Goal: Transaction & Acquisition: Purchase product/service

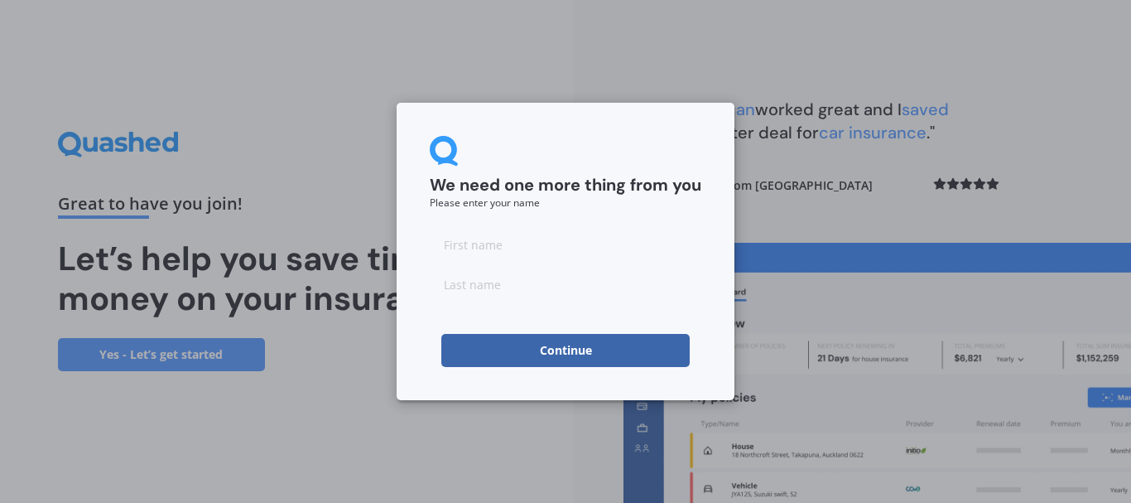
click at [538, 256] on input at bounding box center [566, 244] width 272 height 33
type input "k"
type input "t"
click at [464, 357] on button "Continue" at bounding box center [565, 350] width 248 height 33
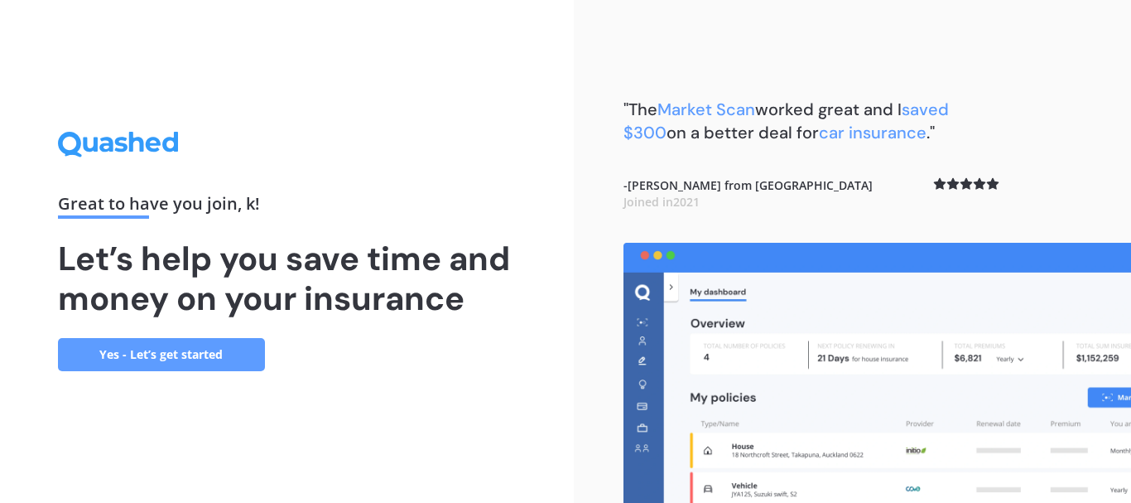
click at [154, 341] on link "Yes - Let’s get started" at bounding box center [161, 354] width 207 height 33
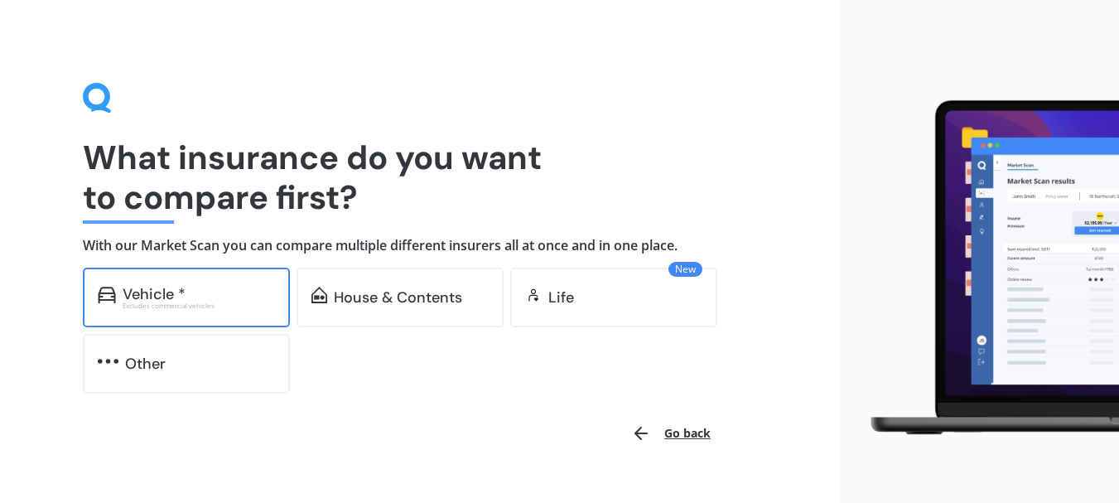
click at [235, 284] on div "Vehicle * Excludes commercial vehicles" at bounding box center [186, 297] width 207 height 60
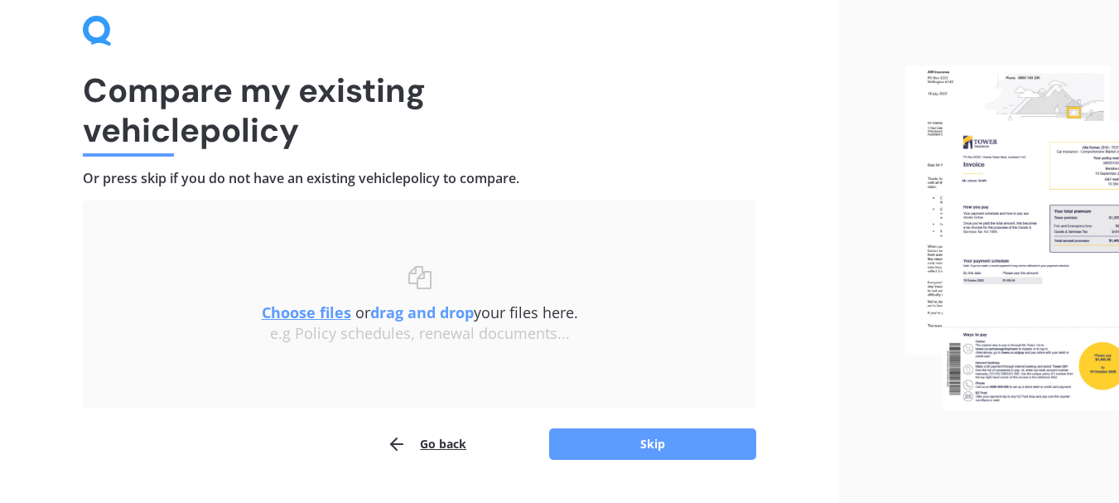
scroll to position [108, 0]
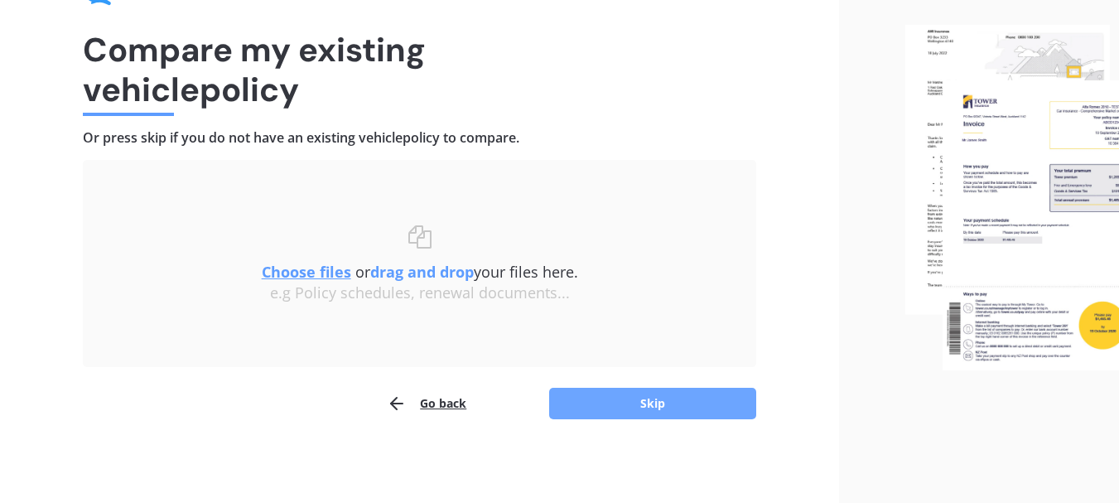
click at [679, 403] on button "Skip" at bounding box center [652, 403] width 207 height 31
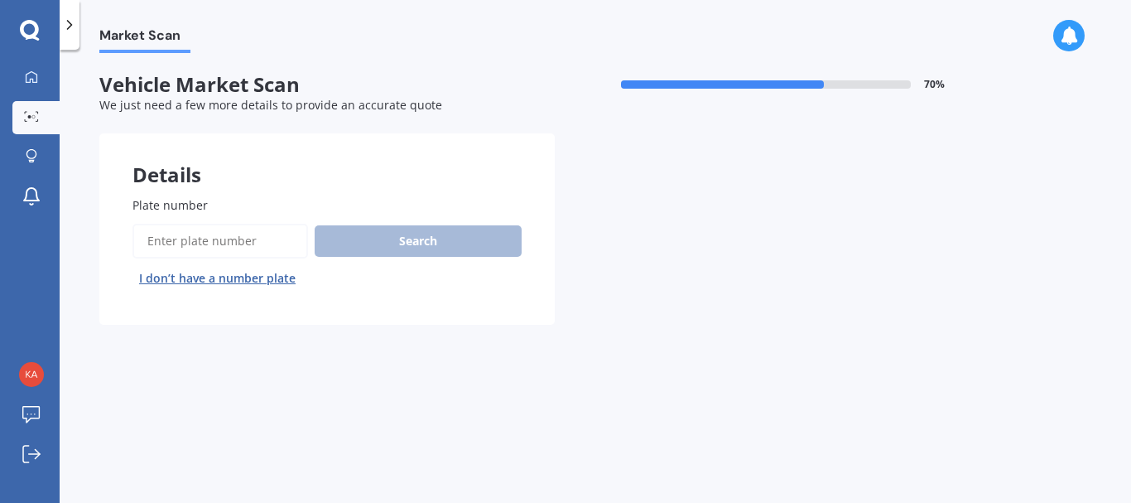
click at [234, 251] on input "Plate number" at bounding box center [220, 241] width 176 height 35
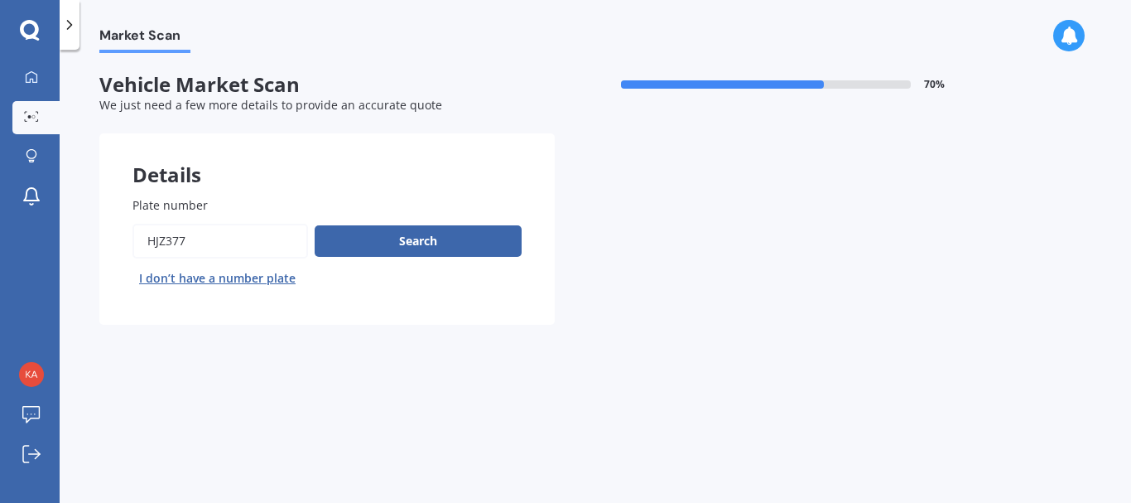
type input "hjz377"
click at [315, 225] on button "Search" at bounding box center [418, 240] width 207 height 31
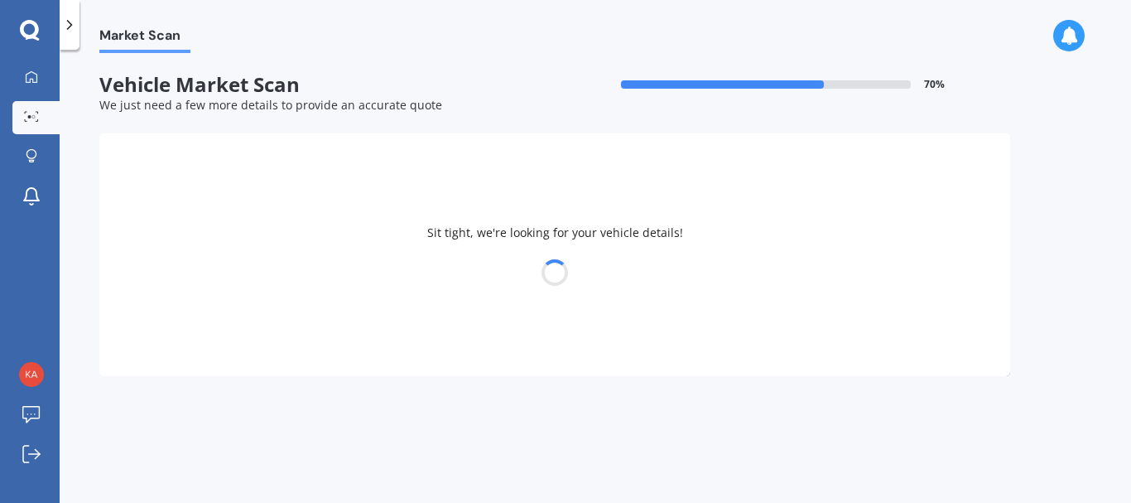
select select "KIA"
select select "RIO"
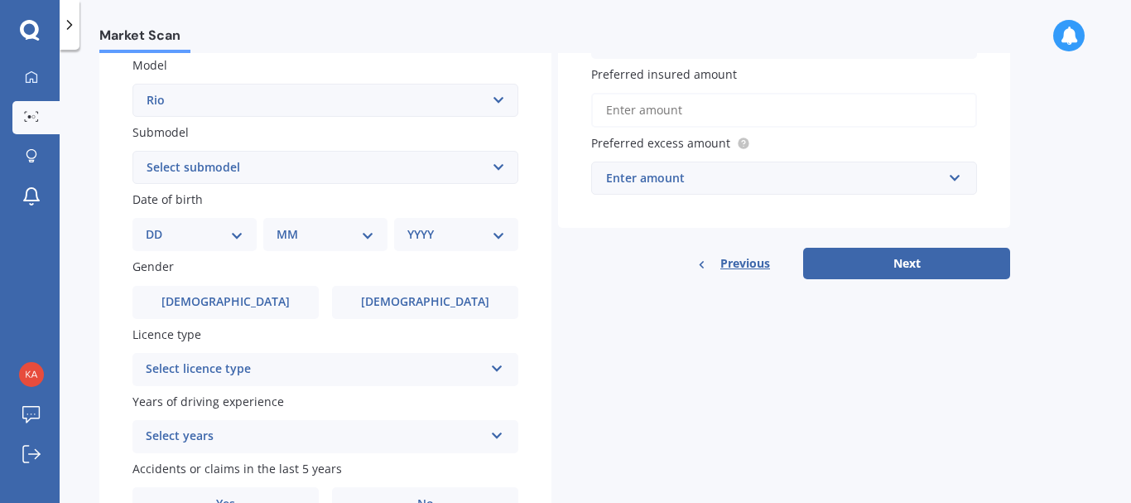
scroll to position [381, 0]
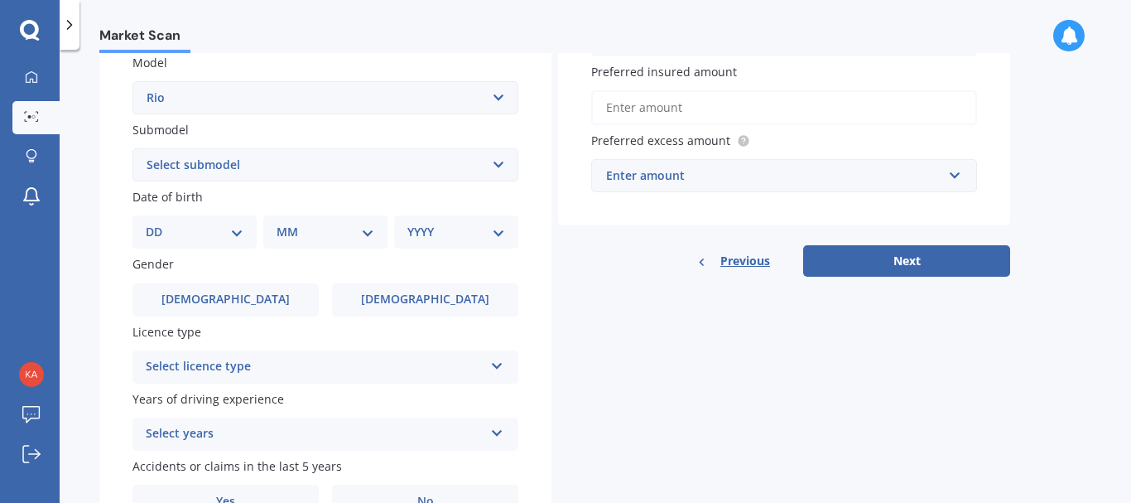
click at [173, 229] on select "DD 01 02 03 04 05 06 07 08 09 10 11 12 13 14 15 16 17 18 19 20 21 22 23 24 25 2…" at bounding box center [195, 232] width 98 height 18
select select "26"
click at [159, 223] on select "DD 01 02 03 04 05 06 07 08 09 10 11 12 13 14 15 16 17 18 19 20 21 22 23 24 25 2…" at bounding box center [195, 232] width 98 height 18
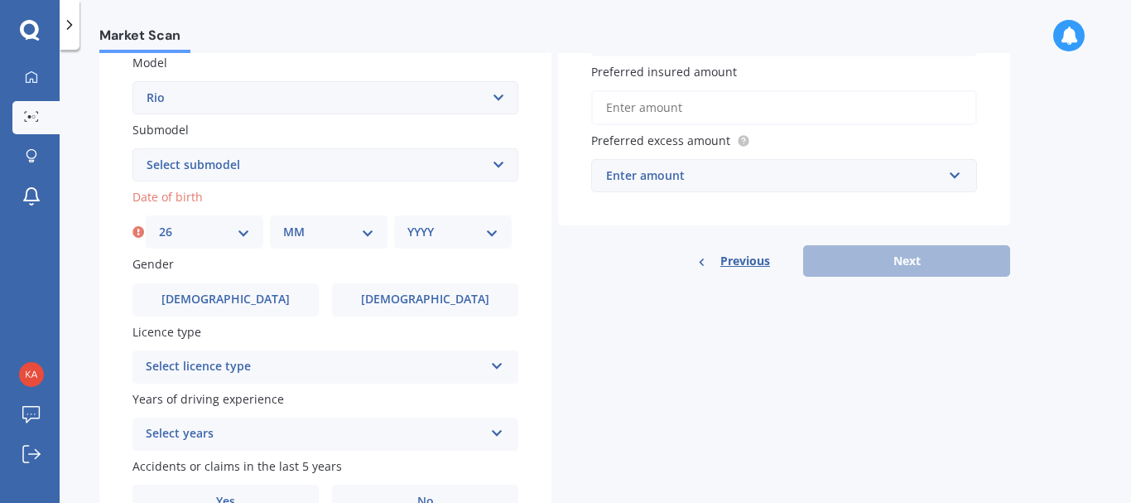
click at [363, 233] on select "MM 01 02 03 04 05 06 07 08 09 10 11 12" at bounding box center [328, 232] width 91 height 18
select select "02"
click at [283, 223] on select "MM 01 02 03 04 05 06 07 08 09 10 11 12" at bounding box center [328, 232] width 91 height 18
click at [477, 244] on div "YYYY 2025 2024 2023 2022 2021 2020 2019 2018 2017 2016 2015 2014 2013 2012 2011…" at bounding box center [453, 231] width 118 height 33
click at [460, 240] on select "YYYY 2025 2024 2023 2022 2021 2020 2019 2018 2017 2016 2015 2014 2013 2012 2011…" at bounding box center [452, 232] width 91 height 18
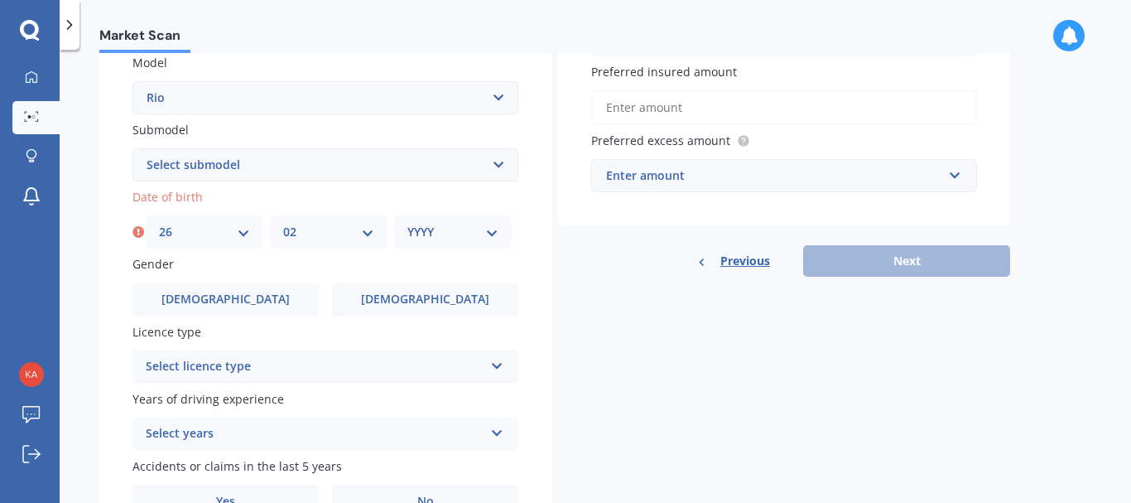
select select "1991"
click at [407, 223] on select "YYYY 2025 2024 2023 2022 2021 2020 2019 2018 2017 2016 2015 2014 2013 2012 2011…" at bounding box center [452, 232] width 91 height 18
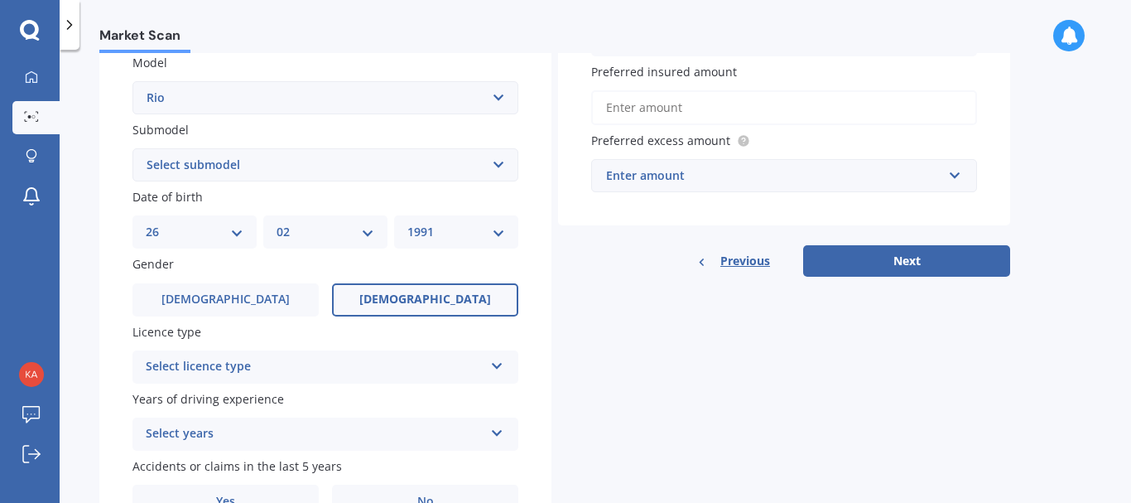
click at [411, 301] on span "[DEMOGRAPHIC_DATA]" at bounding box center [425, 299] width 132 height 14
click at [0, 0] on input "[DEMOGRAPHIC_DATA]" at bounding box center [0, 0] width 0 height 0
click at [406, 363] on div "Select licence type" at bounding box center [315, 367] width 338 height 20
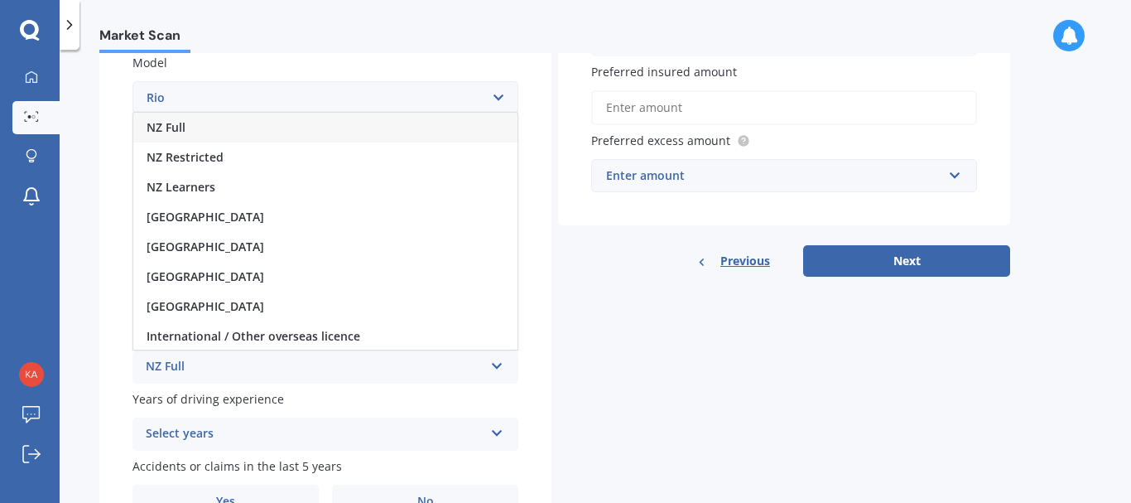
click at [360, 137] on div "NZ Full" at bounding box center [325, 128] width 384 height 30
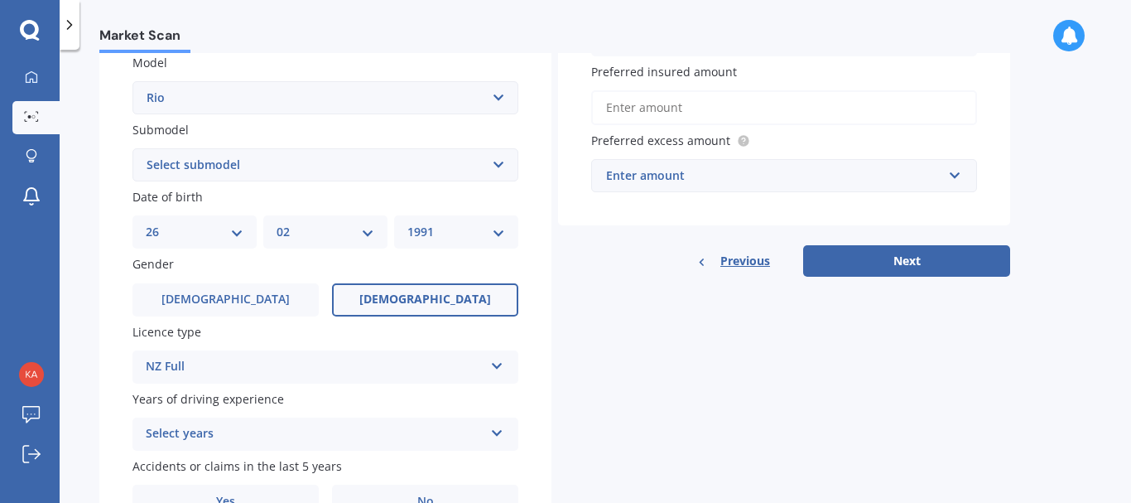
scroll to position [472, 0]
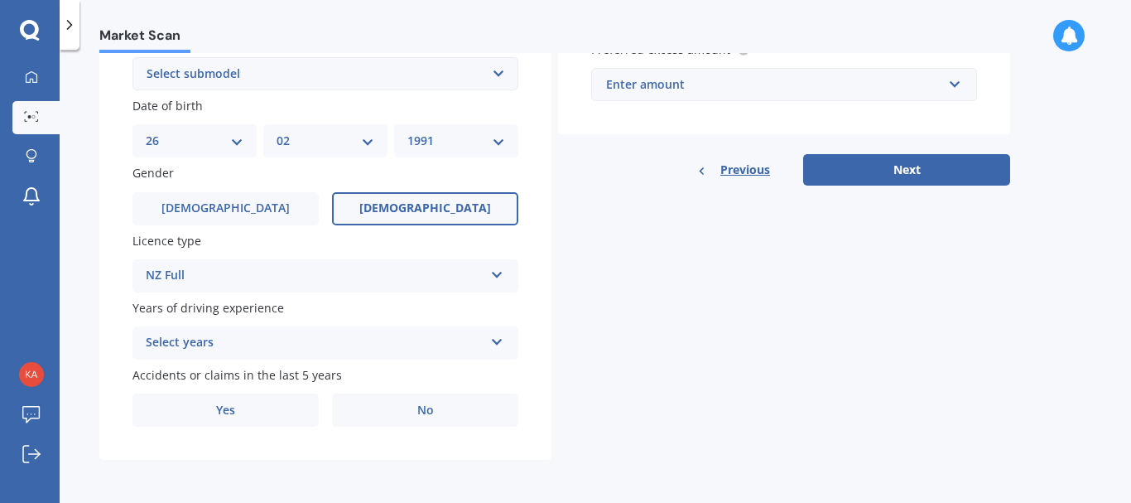
click at [374, 344] on div "Select years" at bounding box center [315, 343] width 338 height 20
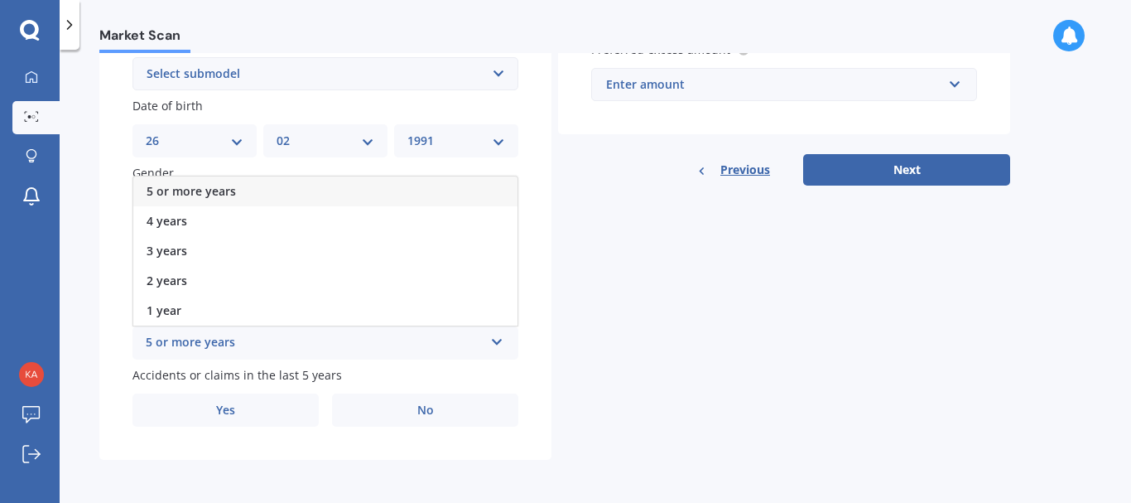
click at [366, 196] on div "5 or more years" at bounding box center [325, 191] width 384 height 30
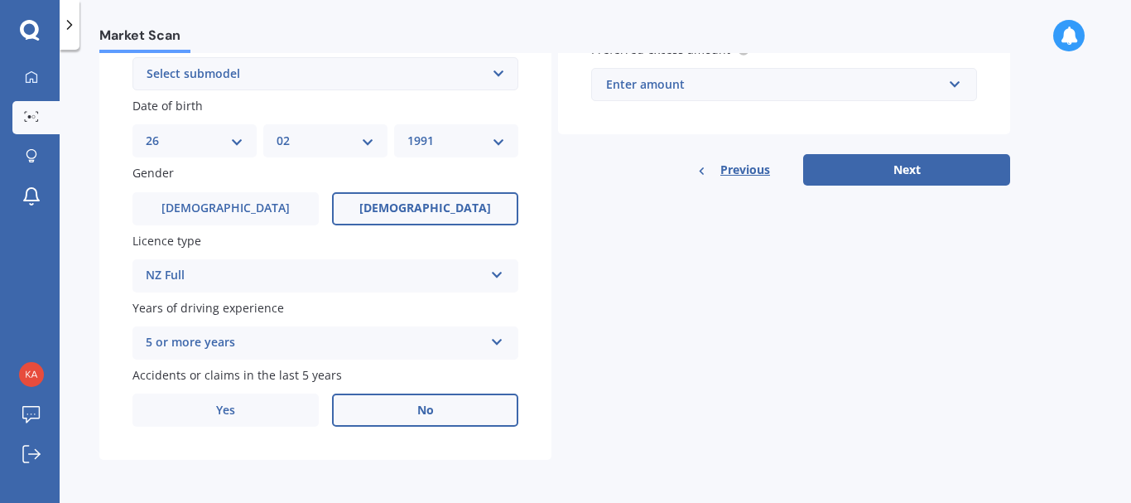
click at [421, 407] on span "No" at bounding box center [425, 410] width 17 height 14
click at [0, 0] on input "No" at bounding box center [0, 0] width 0 height 0
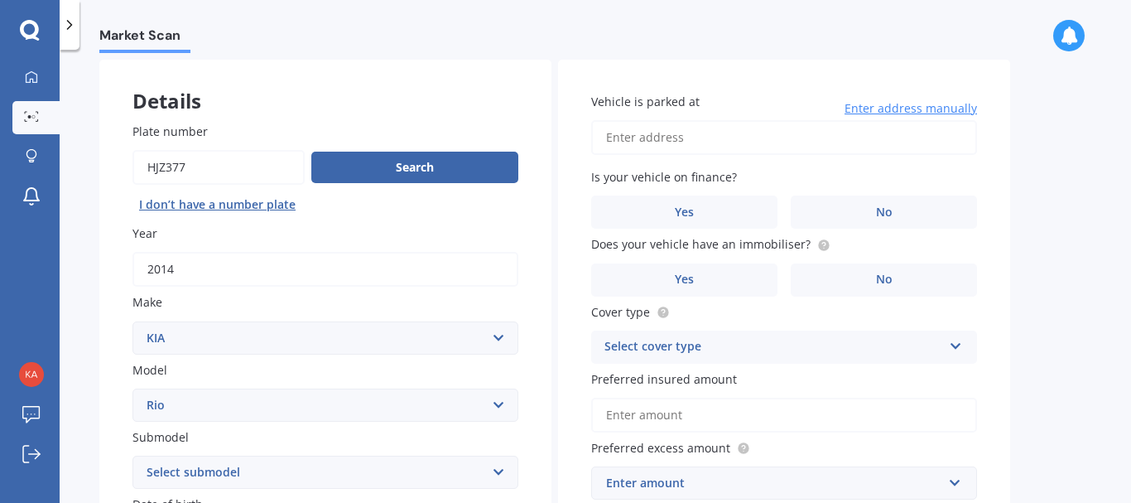
scroll to position [76, 0]
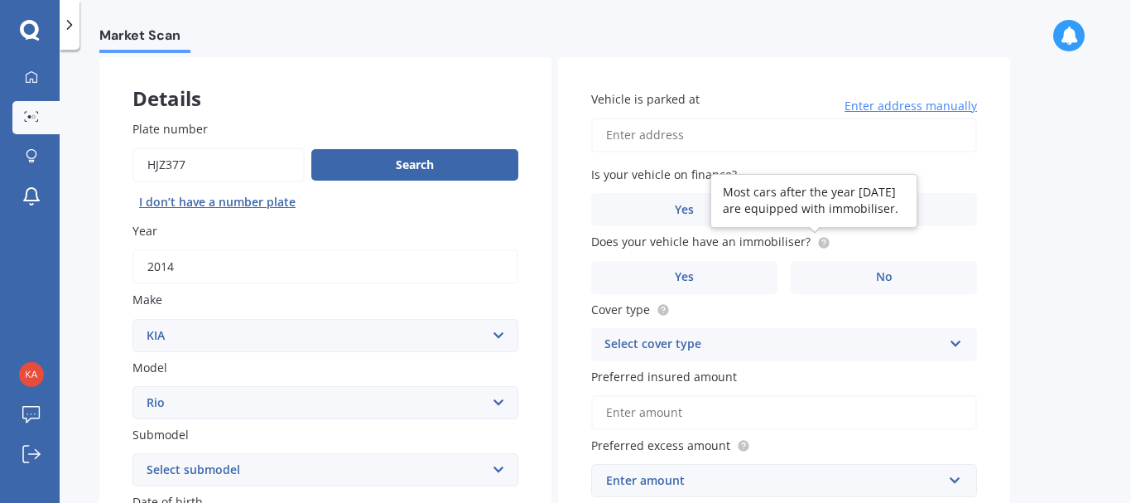
click at [818, 246] on circle at bounding box center [823, 242] width 11 height 11
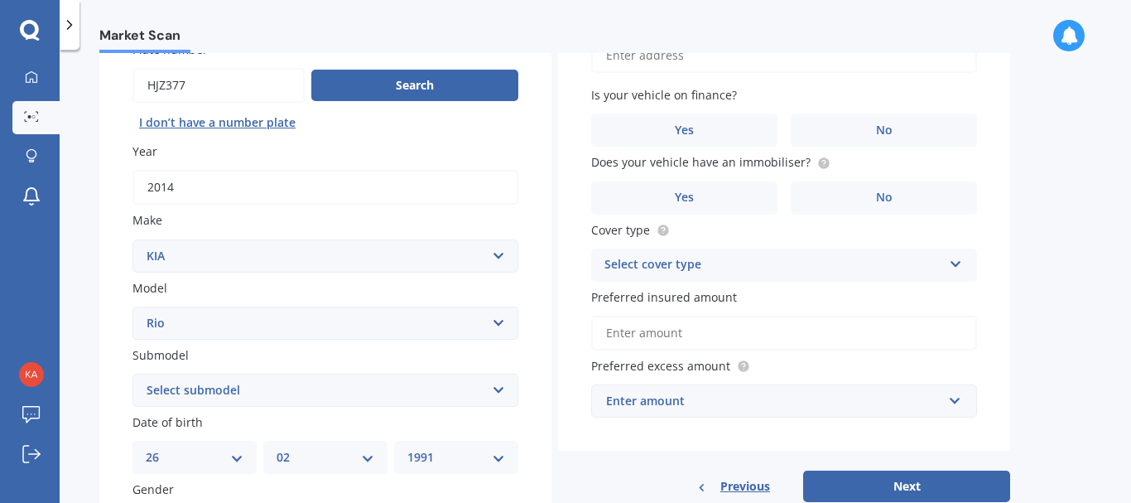
scroll to position [161, 0]
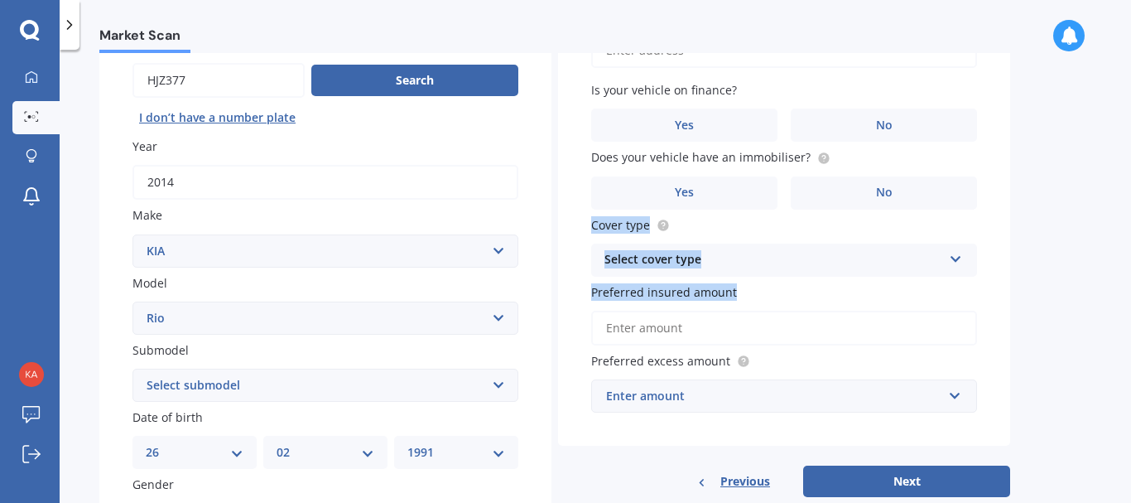
drag, startPoint x: 1114, startPoint y: 209, endPoint x: 1120, endPoint y: 302, distance: 92.9
click at [1120, 302] on div "Market Scan Vehicle Market Scan 70 % We just need a few more details to provide…" at bounding box center [595, 279] width 1071 height 453
click at [1028, 258] on div "Market Scan Vehicle Market Scan 70 % We just need a few more details to provide…" at bounding box center [595, 279] width 1071 height 453
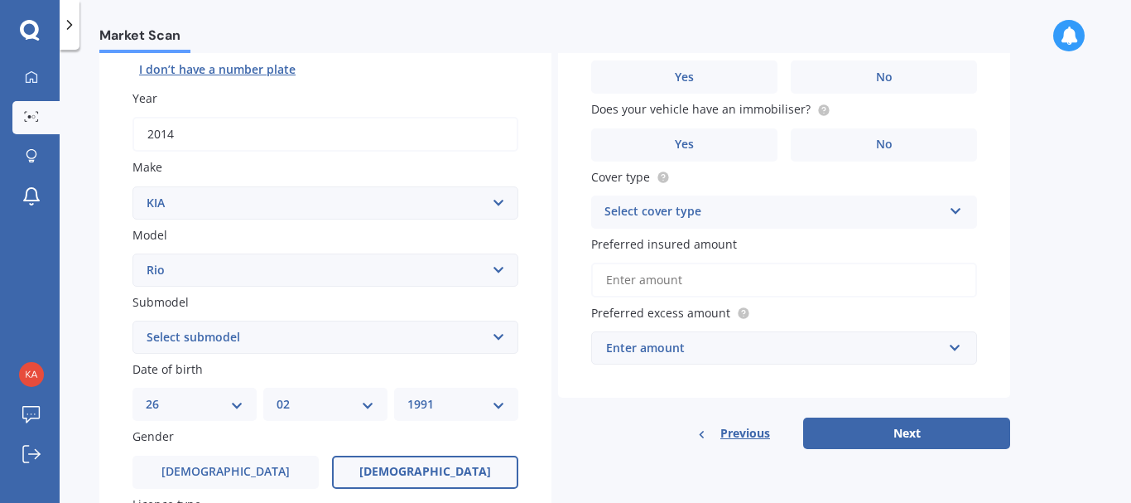
scroll to position [31, 0]
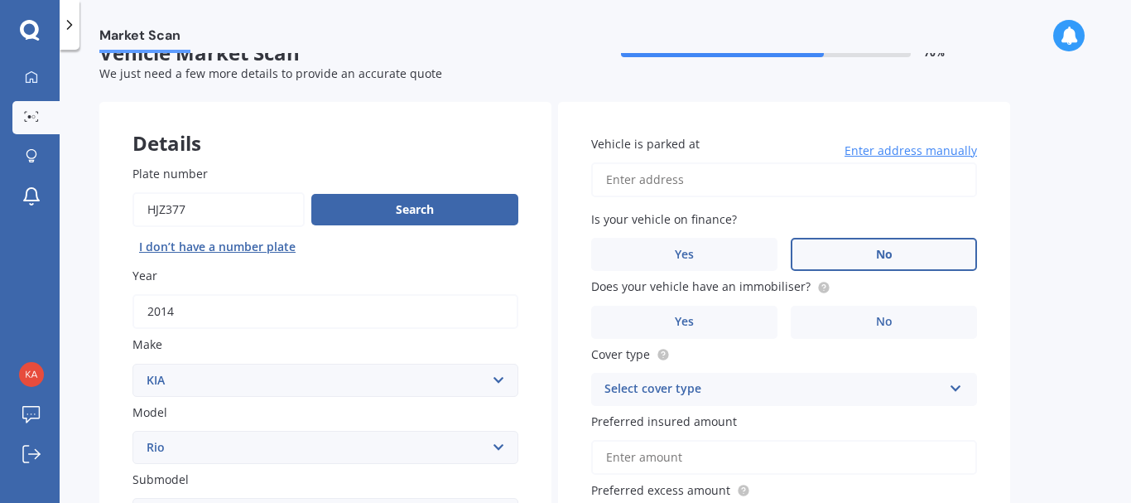
click at [855, 245] on label "No" at bounding box center [884, 254] width 186 height 33
click at [0, 0] on input "No" at bounding box center [0, 0] width 0 height 0
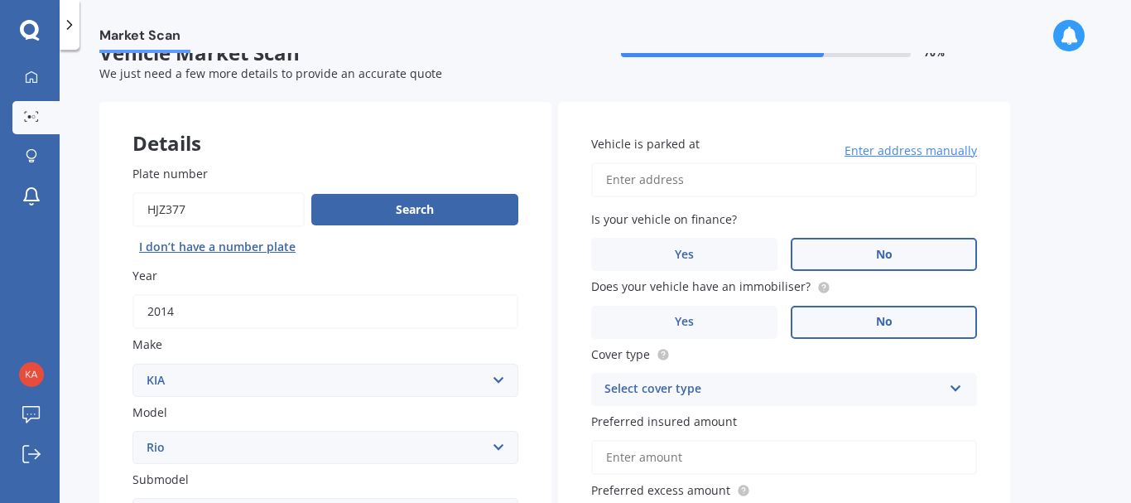
click at [866, 317] on label "No" at bounding box center [884, 322] width 186 height 33
click at [0, 0] on input "No" at bounding box center [0, 0] width 0 height 0
click at [768, 188] on input "Vehicle is parked at" at bounding box center [784, 179] width 386 height 35
drag, startPoint x: 961, startPoint y: 175, endPoint x: 713, endPoint y: 180, distance: 248.5
click at [713, 180] on input "27 [PERSON_NAME] place HendersonAuckland, Not Specified 0612" at bounding box center [784, 179] width 386 height 35
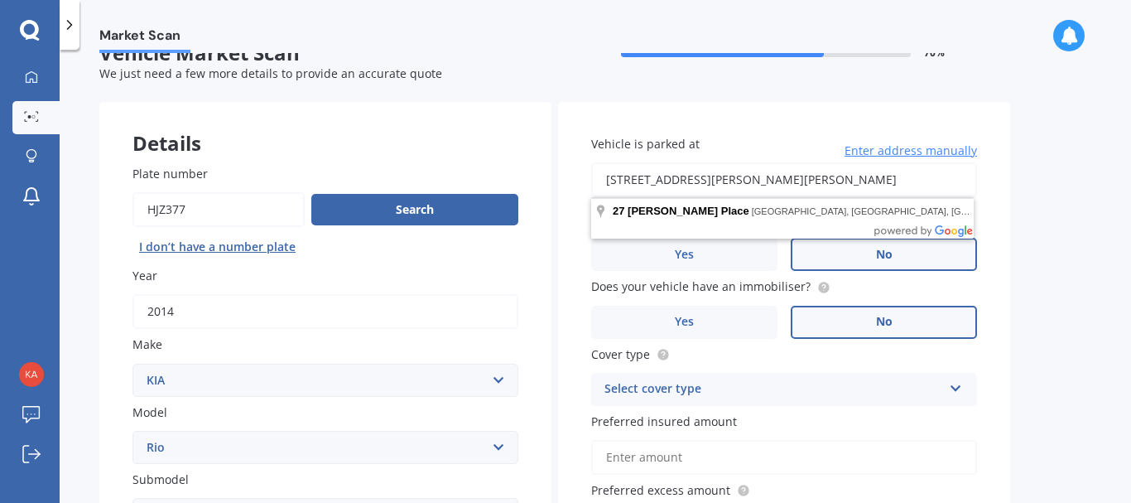
type input "[STREET_ADDRESS][PERSON_NAME][PERSON_NAME]"
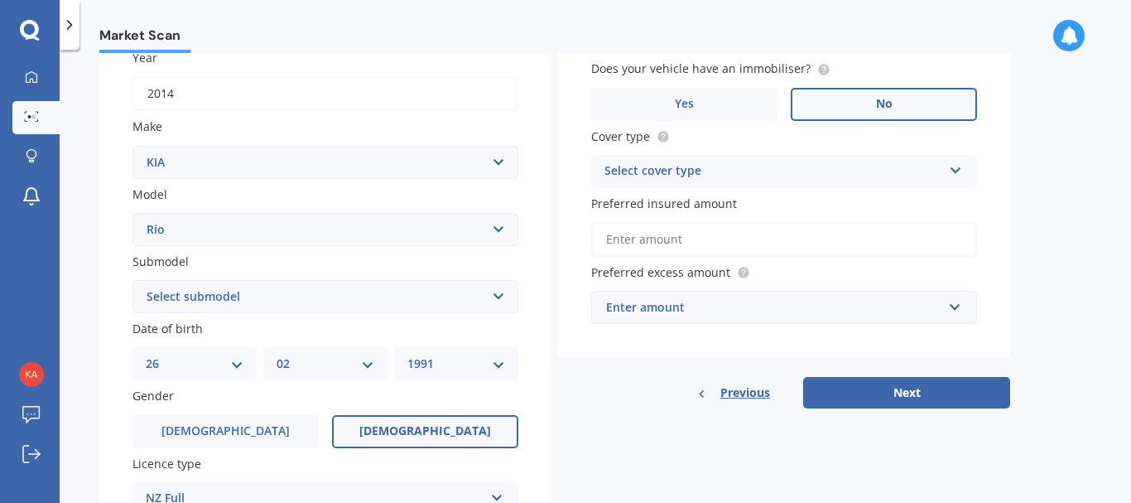
scroll to position [250, 0]
drag, startPoint x: 908, startPoint y: 187, endPoint x: 906, endPoint y: 172, distance: 15.1
click at [906, 172] on div "Vehicle is parked at [STREET_ADDRESS][PERSON_NAME][PERSON_NAME] Enter address m…" at bounding box center [784, 120] width 452 height 474
click at [906, 172] on div "Select cover type" at bounding box center [773, 171] width 338 height 20
click at [799, 208] on div "Comprehensive" at bounding box center [784, 203] width 384 height 30
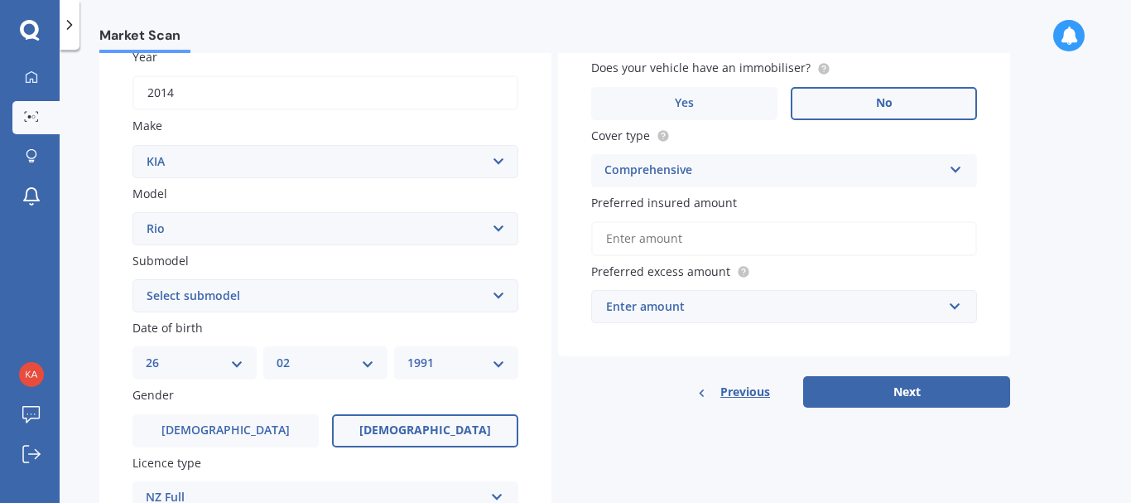
click at [758, 238] on input "Preferred insured amount" at bounding box center [784, 238] width 386 height 35
click at [807, 311] on div "Enter amount" at bounding box center [774, 306] width 336 height 18
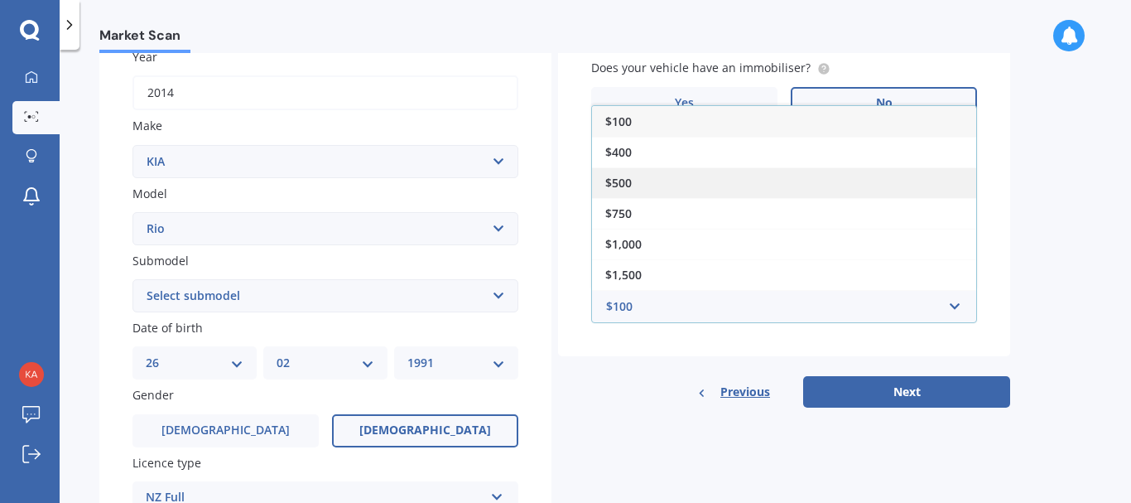
click at [796, 195] on div "$500" at bounding box center [784, 182] width 384 height 31
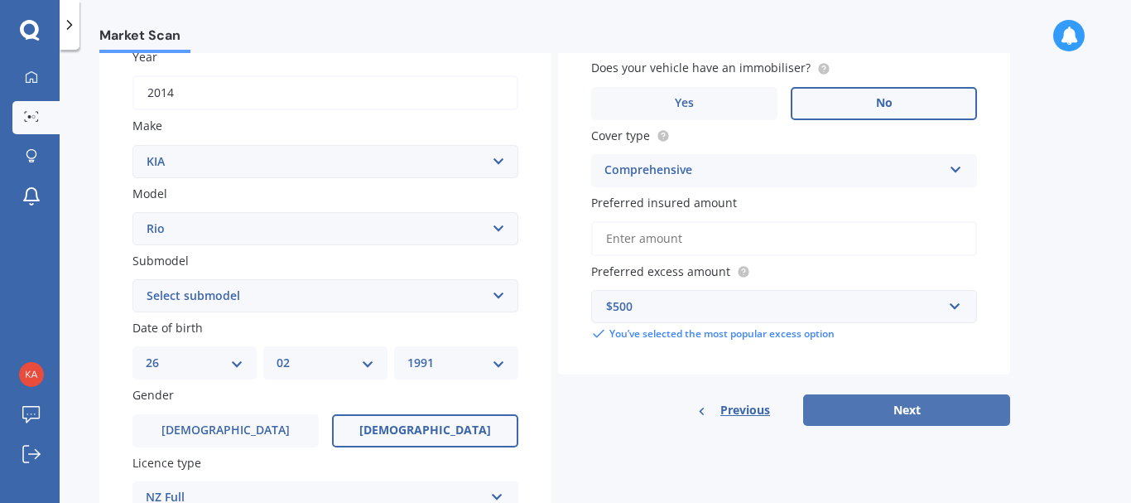
click at [897, 410] on button "Next" at bounding box center [906, 409] width 207 height 31
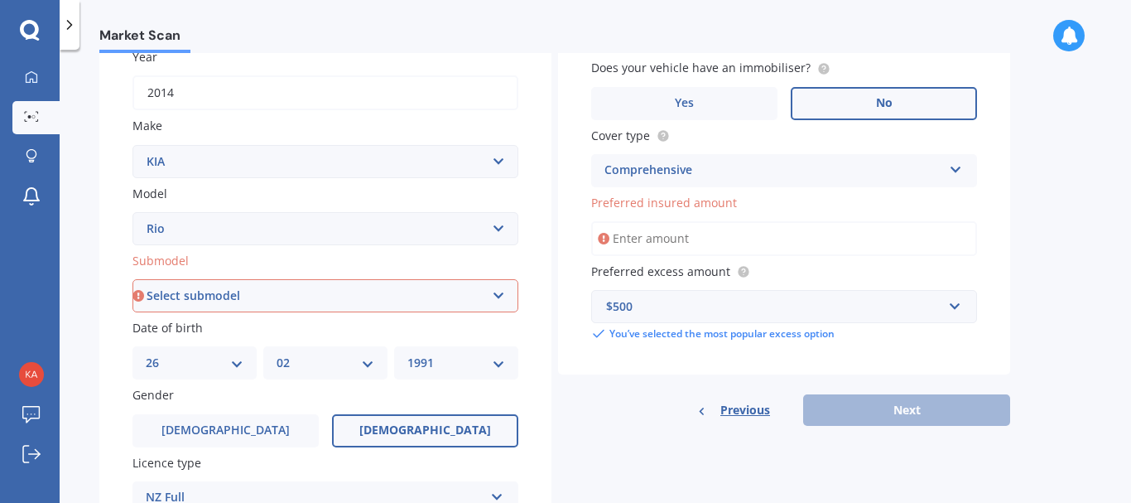
click at [455, 305] on select "Select submodel (All) 1.4 Diesel Manual EX GT-Line GT-Line Plus Limited LX auto…" at bounding box center [325, 295] width 386 height 33
select select "(ALL)"
click at [132, 279] on select "Select submodel (All) 1.4 Diesel Manual EX GT-Line GT-Line Plus Limited LX auto…" at bounding box center [325, 295] width 386 height 33
click at [836, 238] on input "Preferred insured amount" at bounding box center [784, 238] width 386 height 35
click at [702, 241] on input "Preferred insured amount" at bounding box center [784, 238] width 386 height 35
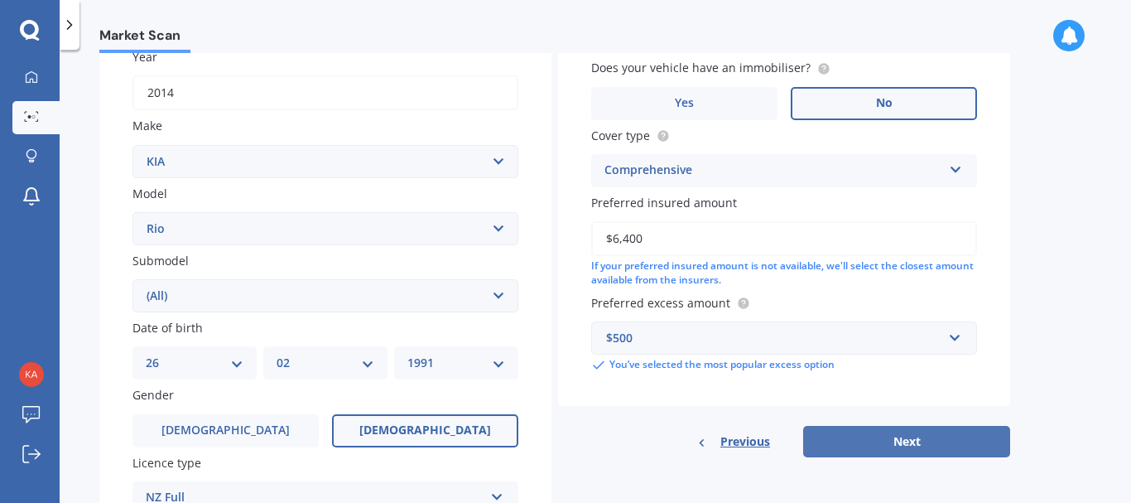
type input "$6,400"
click at [876, 445] on button "Next" at bounding box center [906, 441] width 207 height 31
select select "26"
select select "02"
select select "1991"
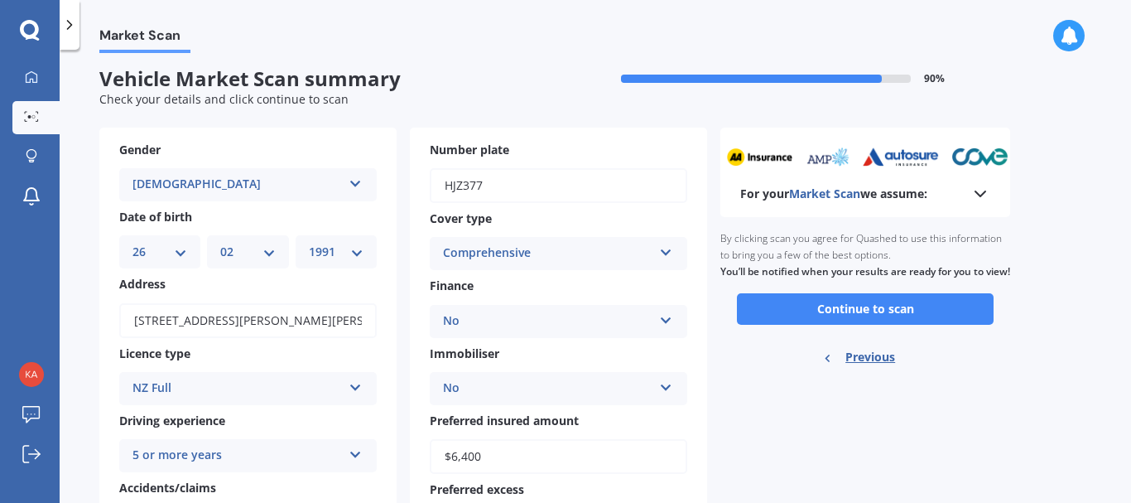
scroll to position [0, 0]
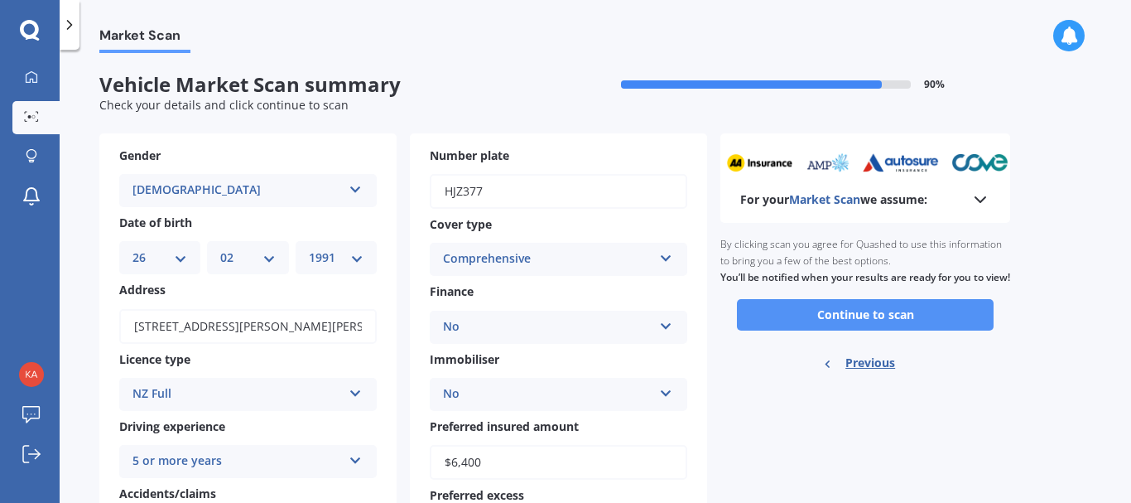
click at [807, 330] on button "Continue to scan" at bounding box center [865, 314] width 257 height 31
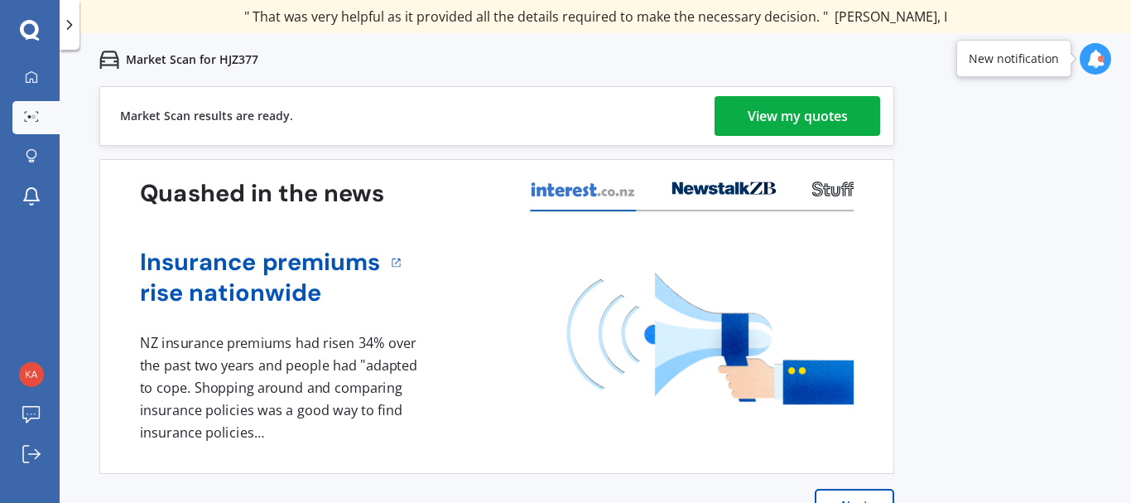
click at [790, 95] on div "Market Scan results are ready. View my quotes" at bounding box center [496, 116] width 795 height 60
click at [783, 113] on div "View my quotes" at bounding box center [798, 116] width 100 height 40
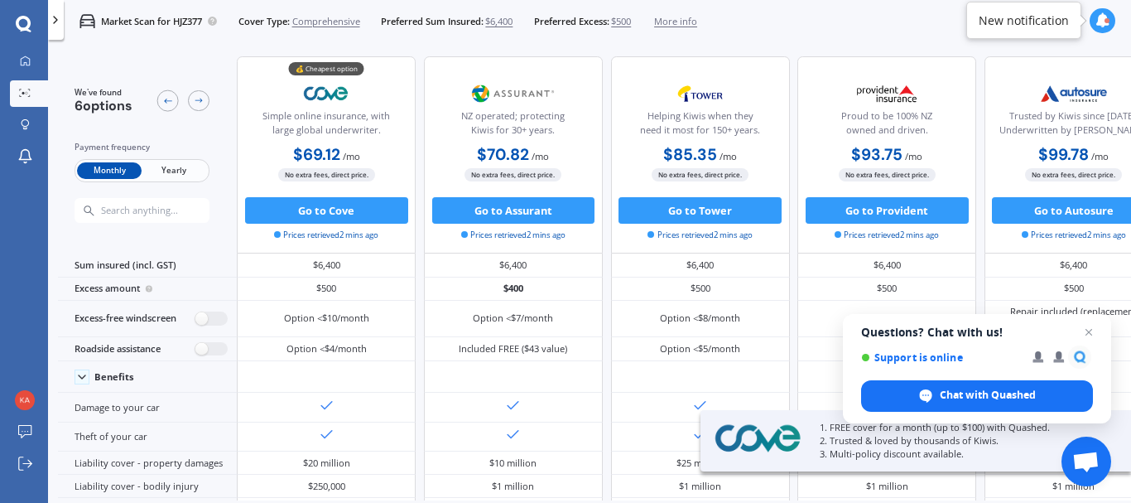
click at [181, 175] on span "Yearly" at bounding box center [174, 170] width 65 height 17
